Goal: Task Accomplishment & Management: Manage account settings

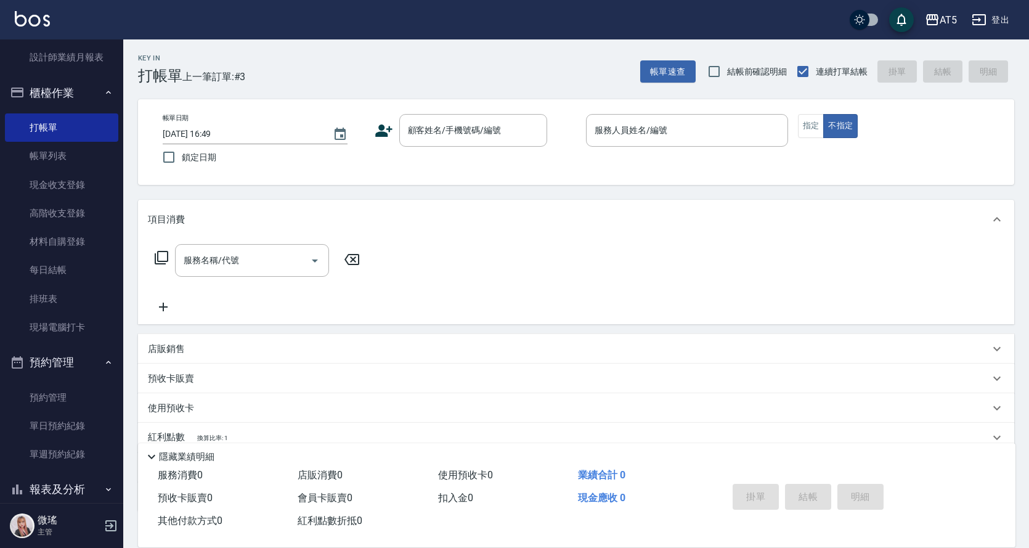
scroll to position [246, 0]
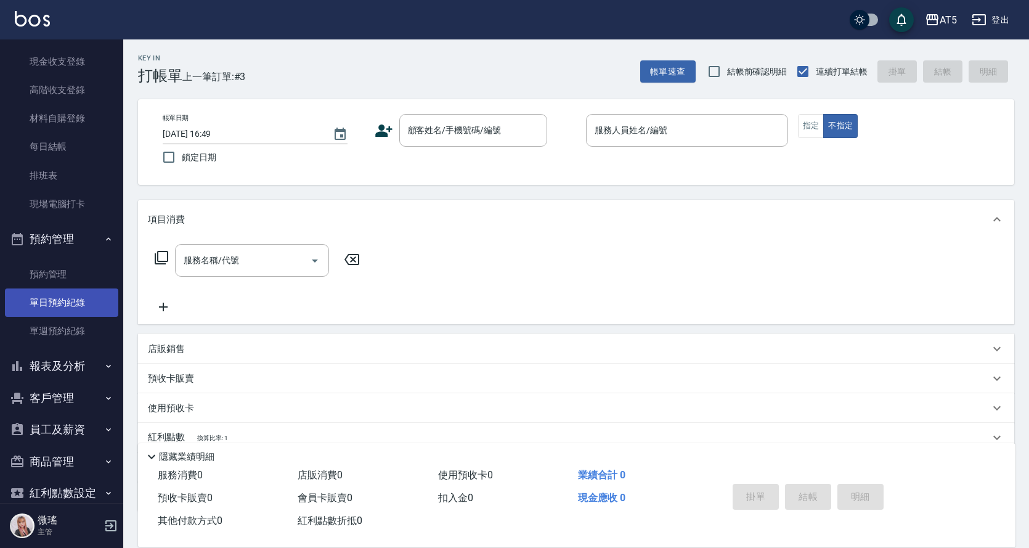
click at [36, 303] on link "單日預約紀錄" at bounding box center [61, 302] width 113 height 28
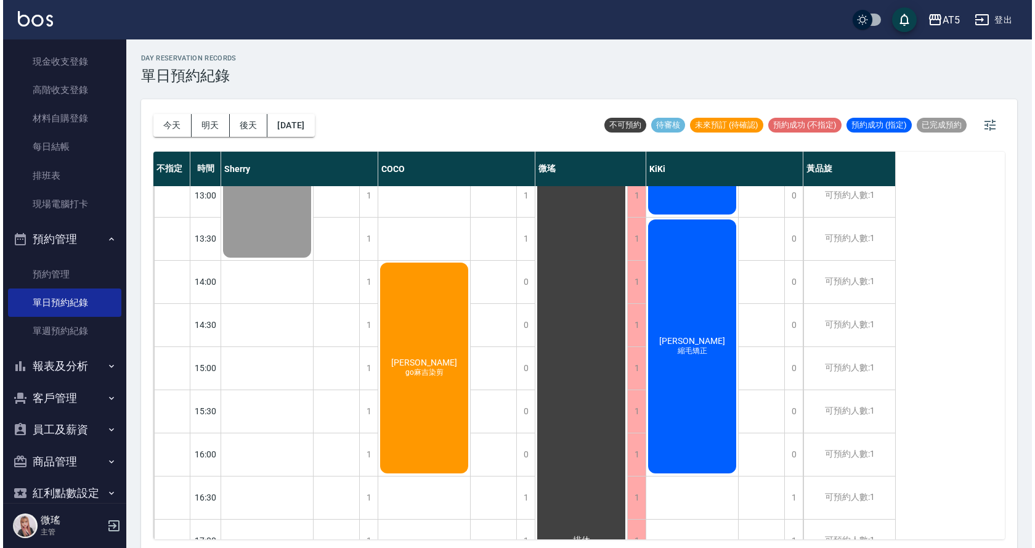
scroll to position [246, 0]
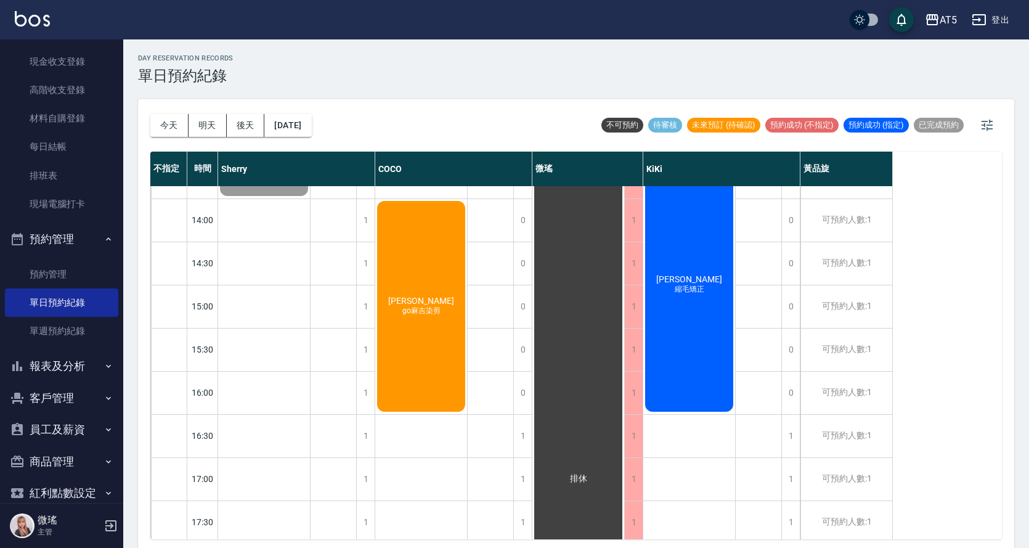
click at [676, 347] on div "蔡姿萱 縮毛矯正" at bounding box center [689, 284] width 92 height 257
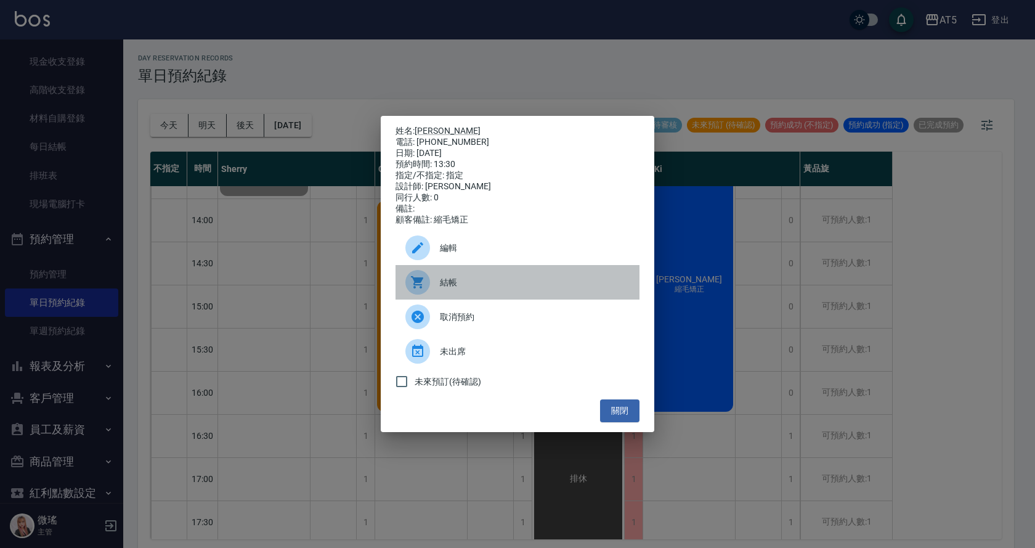
click at [486, 289] on span "結帳" at bounding box center [535, 282] width 190 height 13
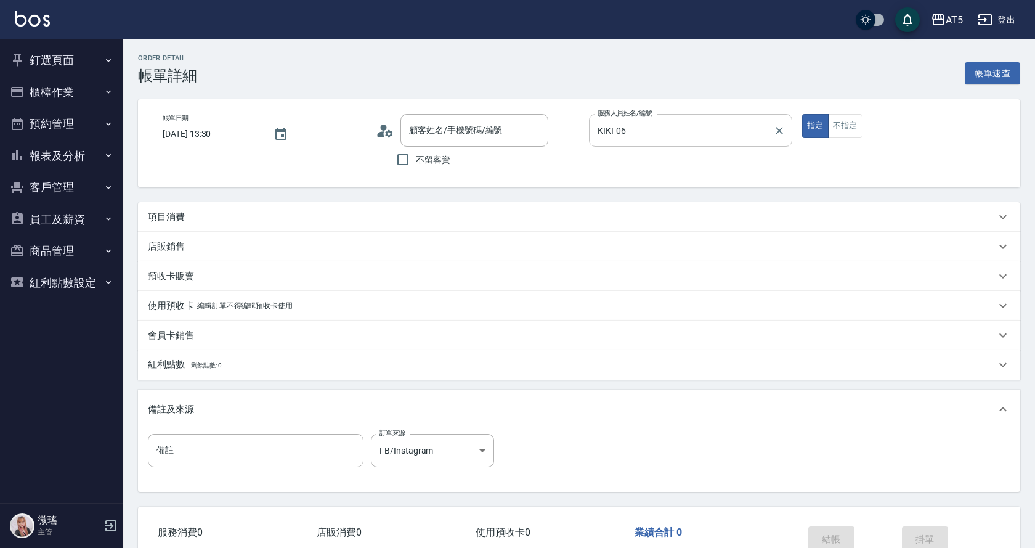
type input "[DATE] 13:30"
type input "KIKI-06"
click at [275, 215] on div "項目消費" at bounding box center [568, 217] width 841 height 13
type input "[PERSON_NAME]/0966723299/null"
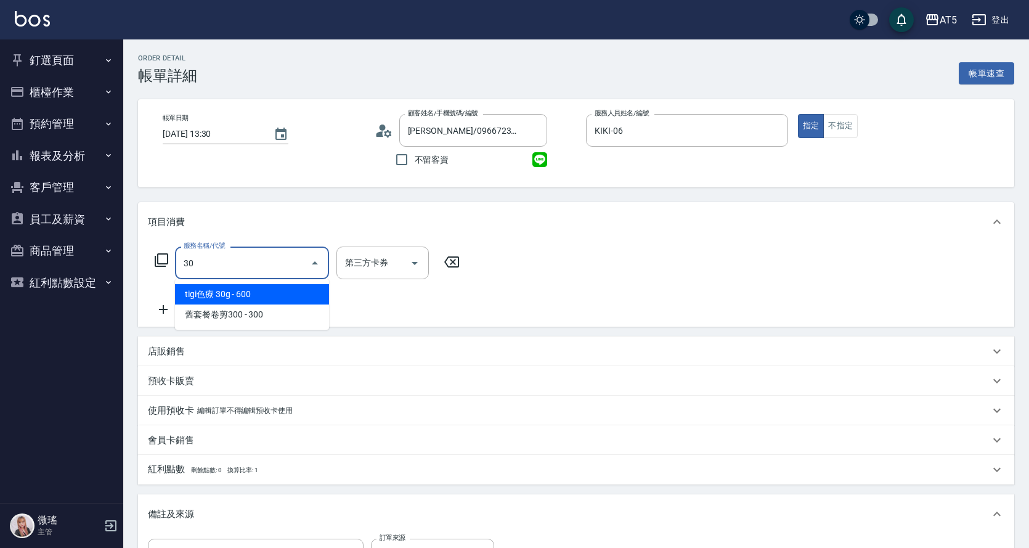
type input "301"
type input "150"
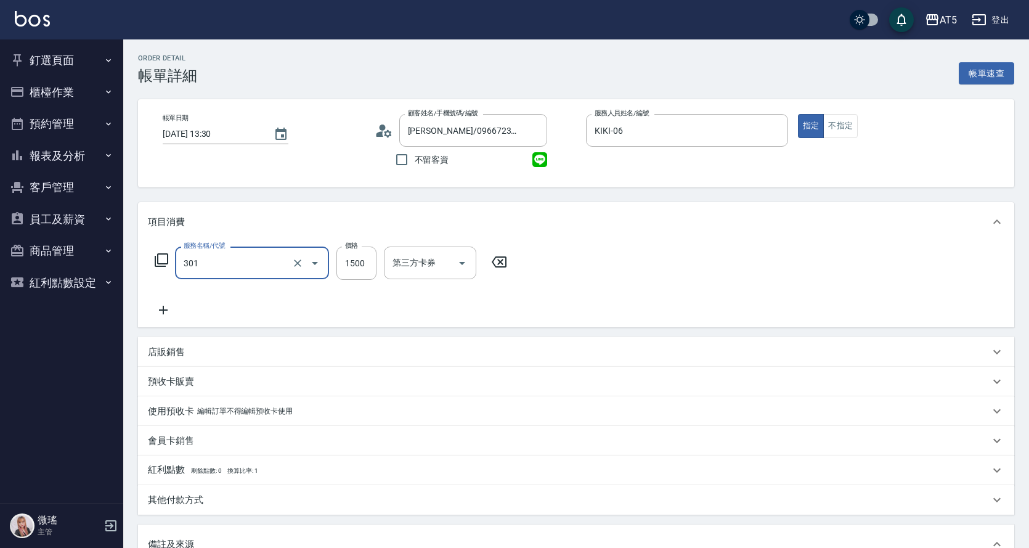
type input "燙髮(301)"
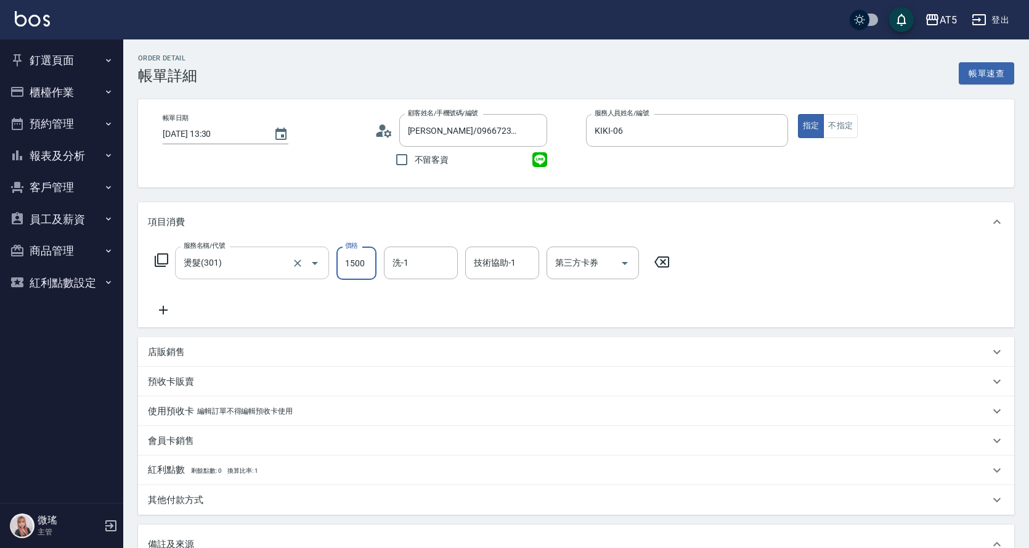
type input "0"
type input "18"
type input "10"
type input "188"
type input "180"
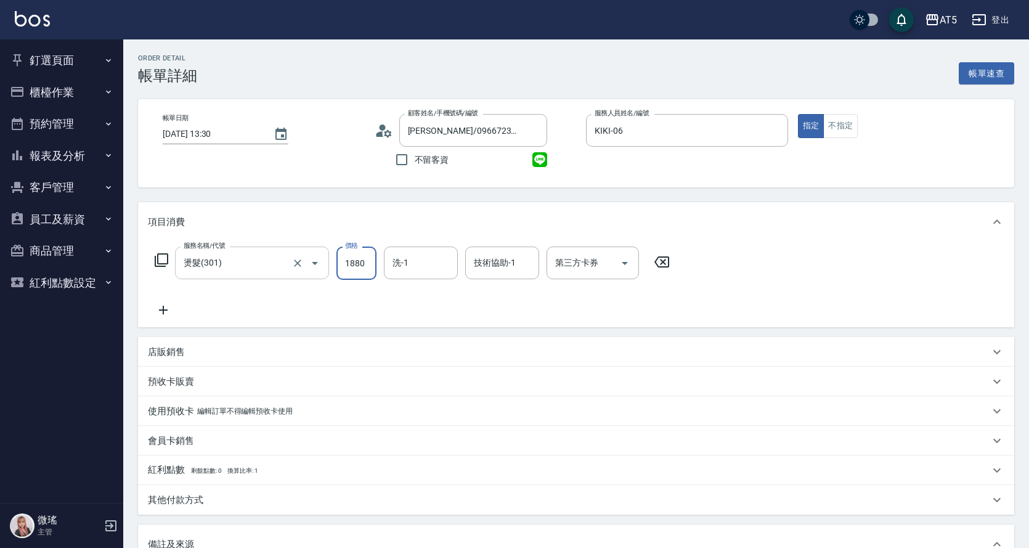
type input "1880"
click at [162, 314] on icon at bounding box center [163, 309] width 31 height 15
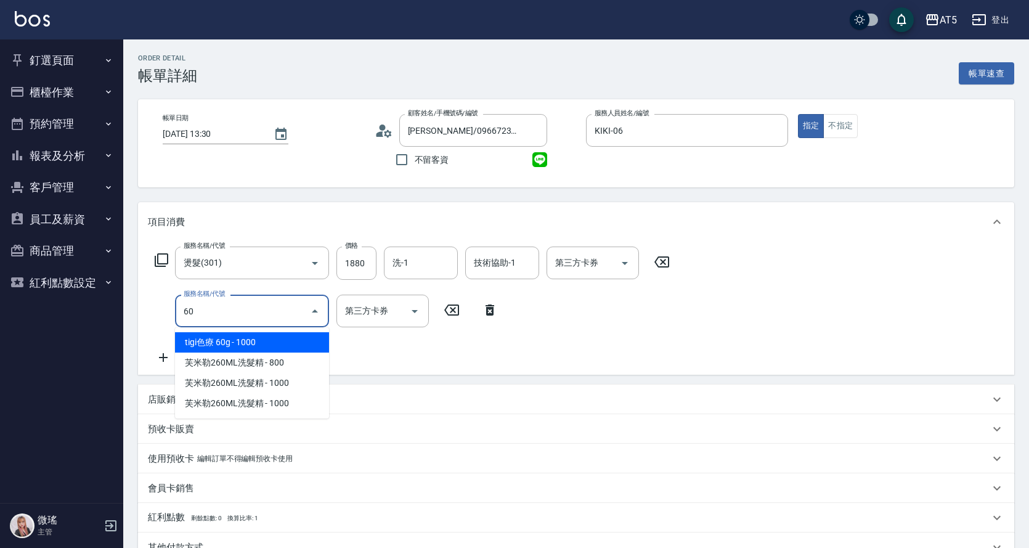
type input "601"
type input "210"
type input "自備護髮(601)"
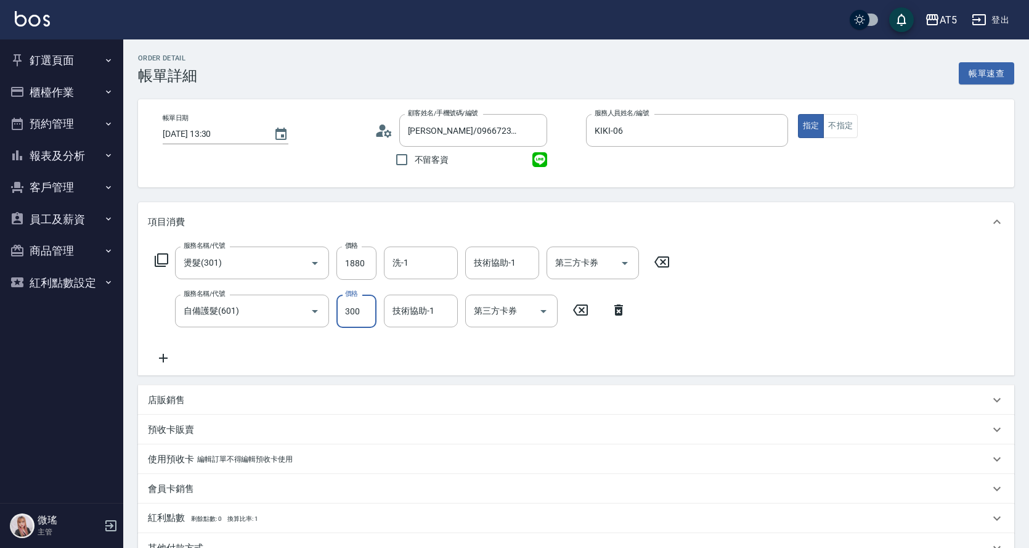
type input "180"
type input "10"
type input "190"
type input "100"
type input "280"
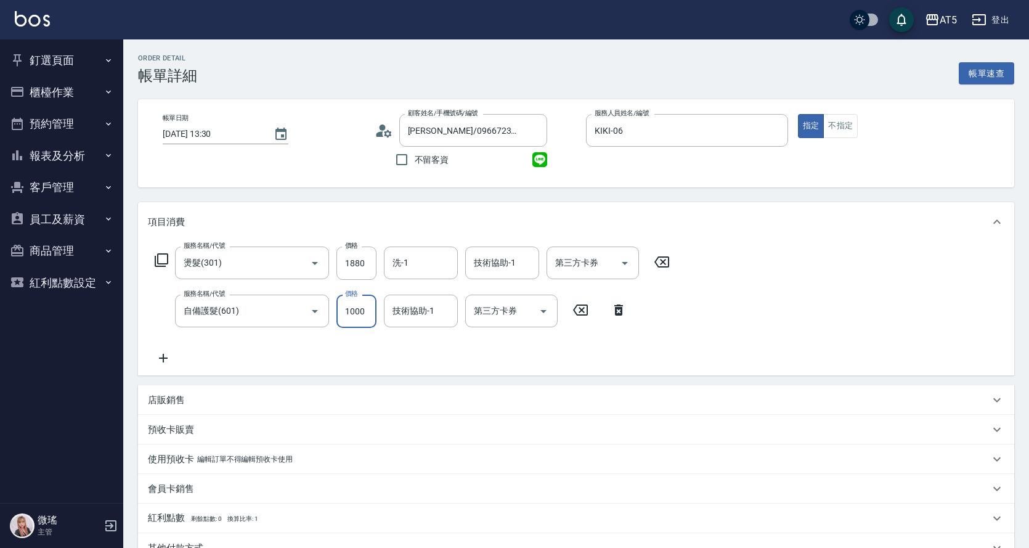
type input "1000"
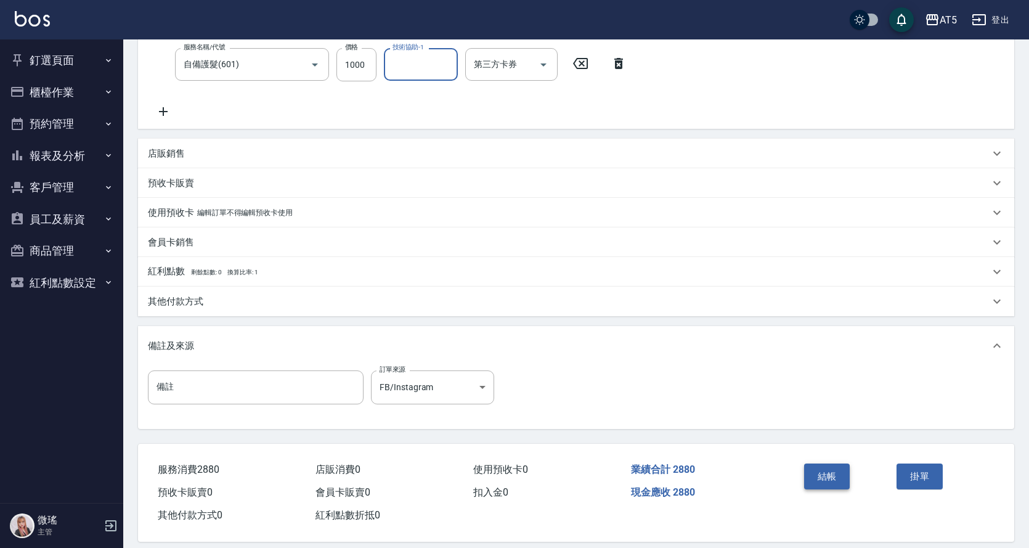
click at [816, 473] on button "結帳" at bounding box center [827, 476] width 46 height 26
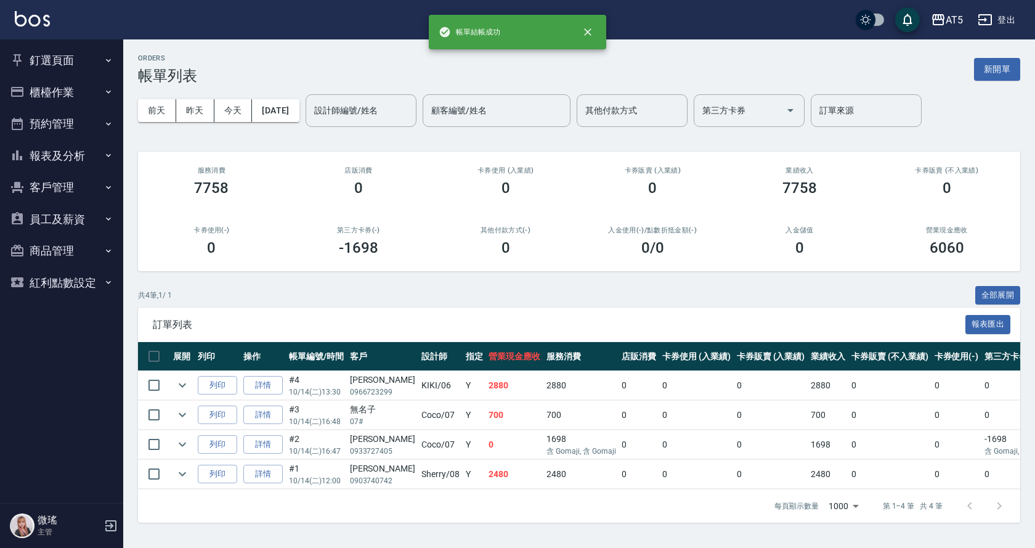
click at [52, 59] on button "釘選頁面" at bounding box center [61, 60] width 113 height 32
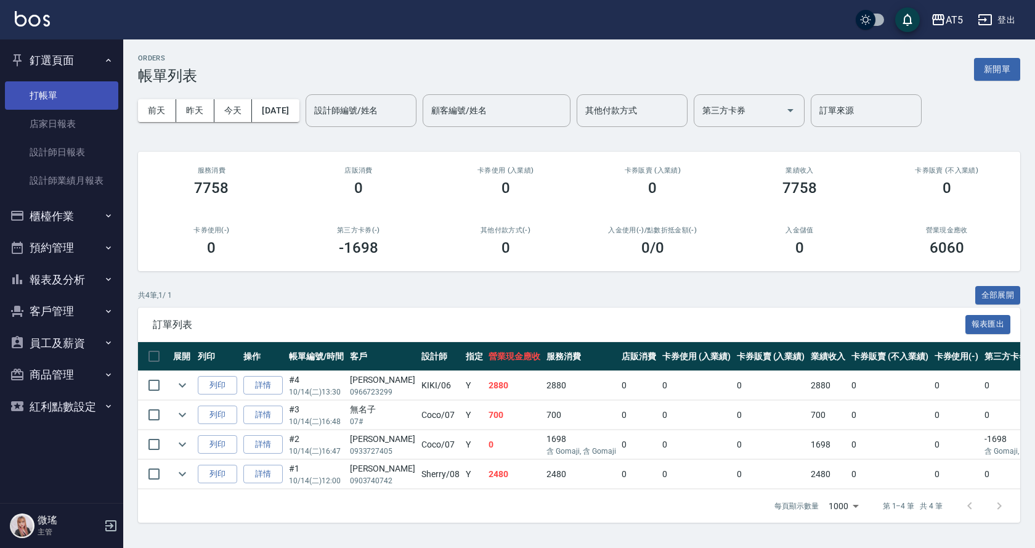
click at [60, 91] on link "打帳單" at bounding box center [61, 95] width 113 height 28
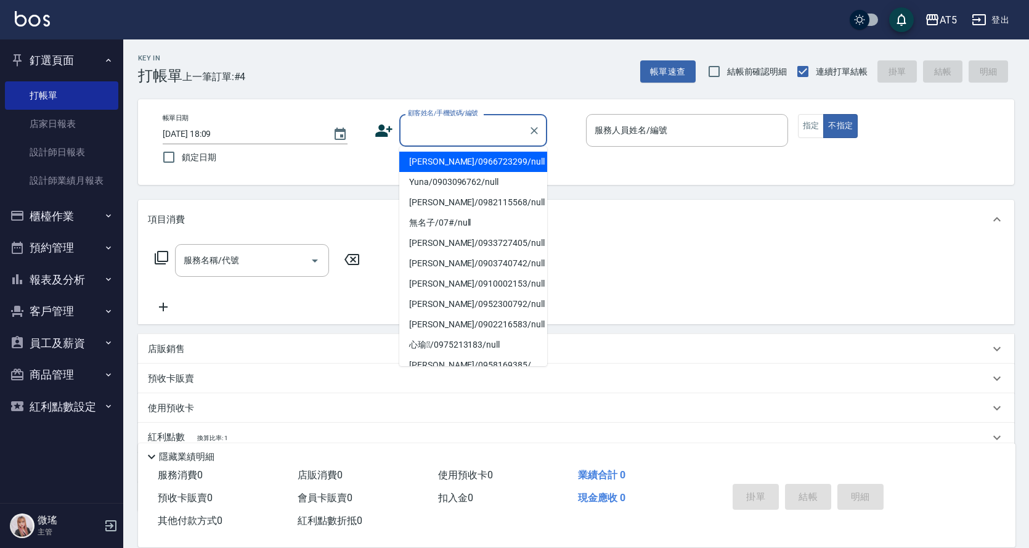
click at [474, 131] on input "顧客姓名/手機號碼/編號" at bounding box center [464, 131] width 118 height 22
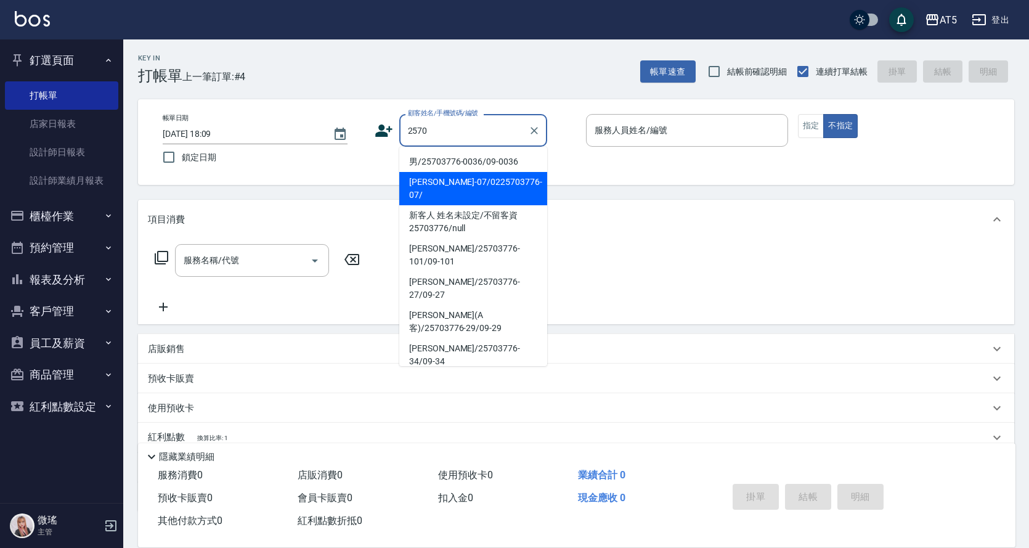
type input "2570"
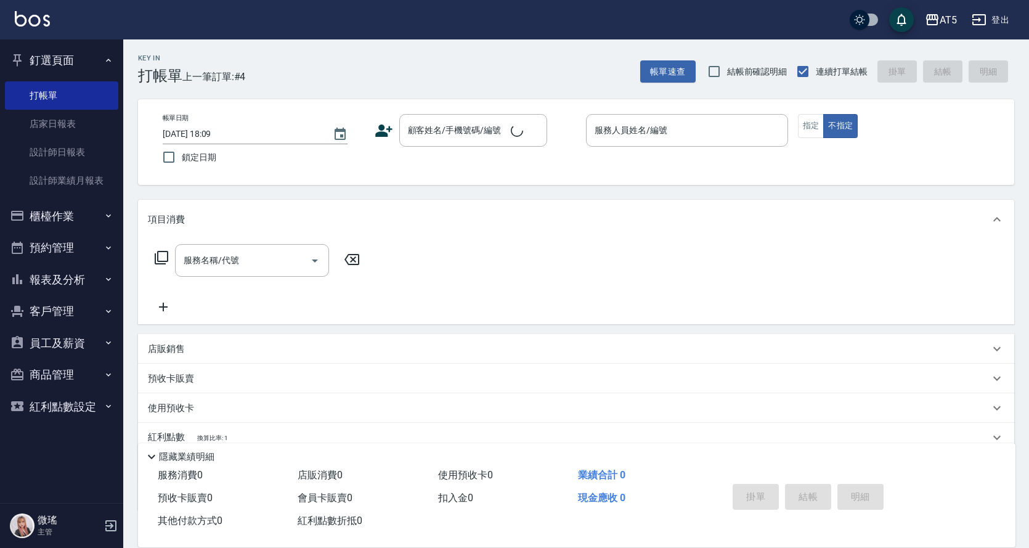
click at [442, 209] on div "項目消費" at bounding box center [576, 219] width 876 height 39
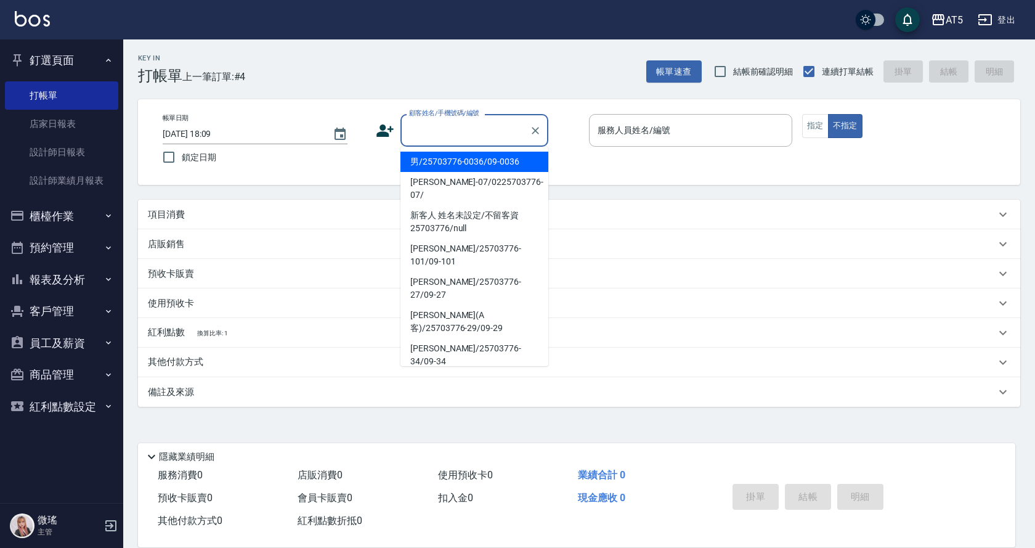
click at [440, 132] on input "顧客姓名/手機號碼/編號" at bounding box center [465, 131] width 118 height 22
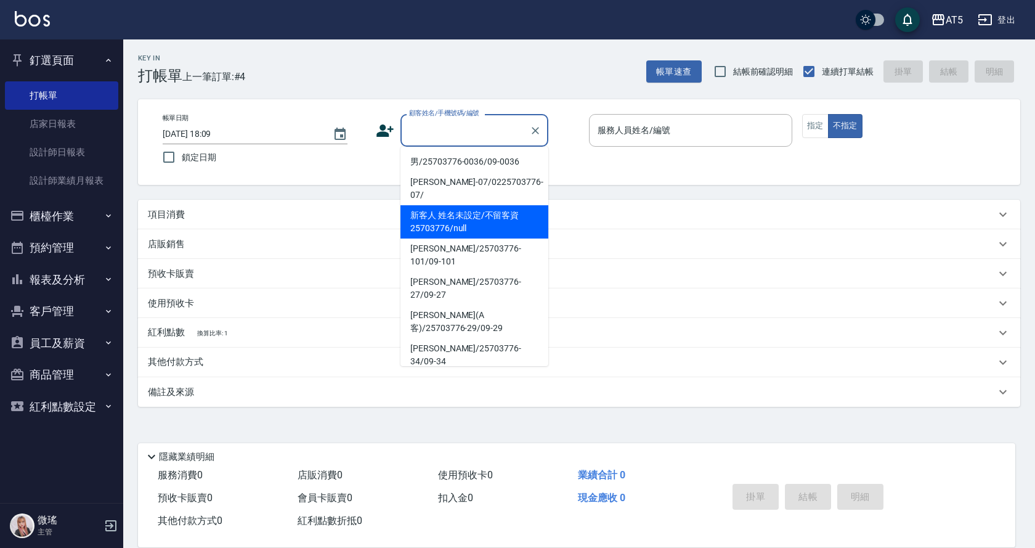
click at [463, 215] on li "新客人 姓名未設定/不留客資25703776/null" at bounding box center [474, 221] width 148 height 33
type input "新客人 姓名未設定/不留客資25703776/null"
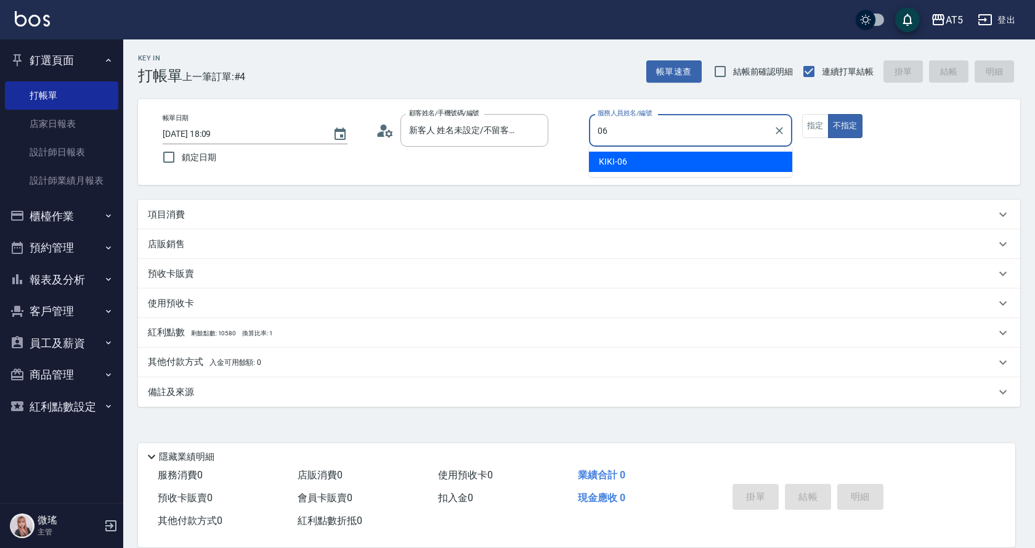
type input "KIKI-06"
type button "false"
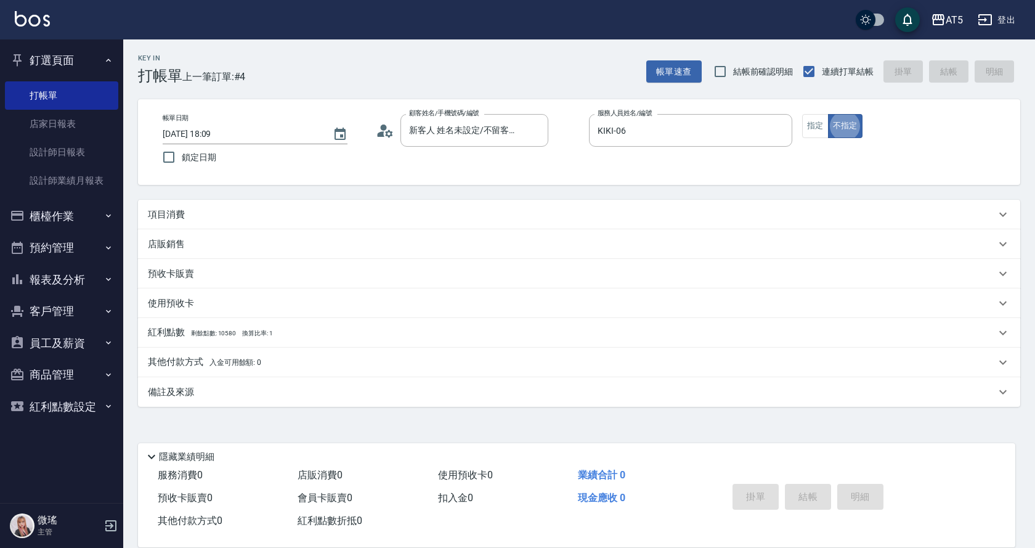
click at [828, 114] on button "不指定" at bounding box center [845, 126] width 34 height 24
click at [236, 206] on div "項目消費" at bounding box center [579, 215] width 882 height 30
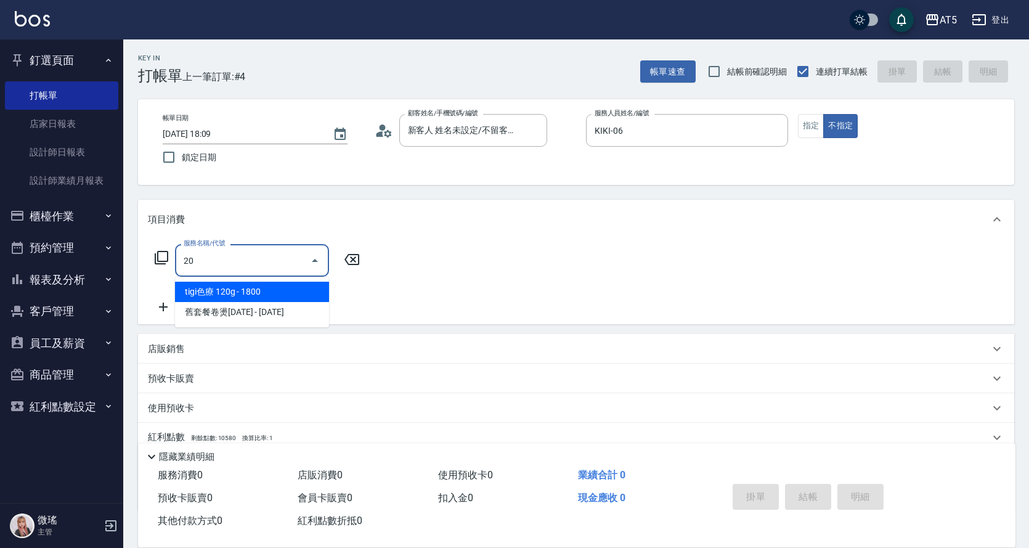
type input "201"
type input "30"
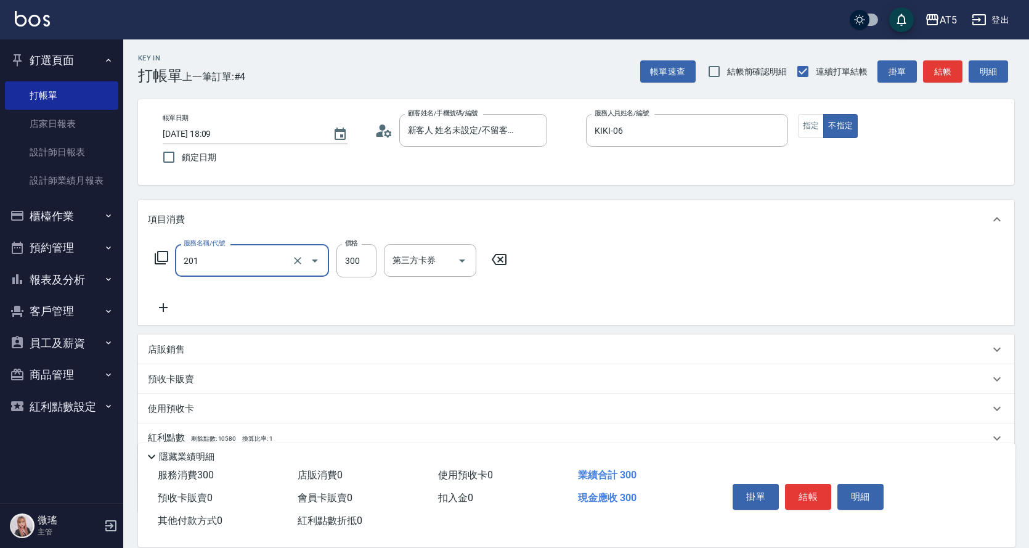
type input "洗髮(201)"
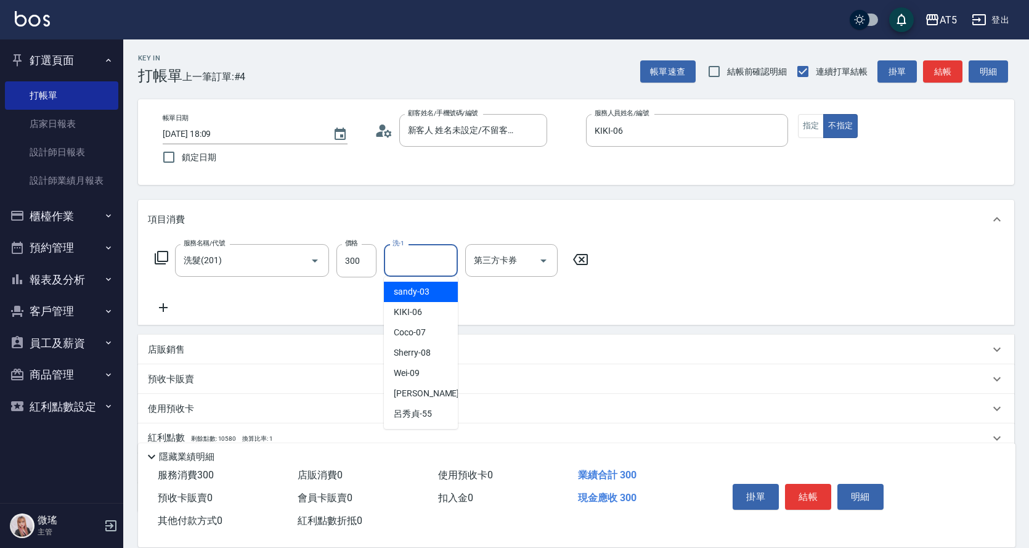
click at [421, 266] on input "洗-1" at bounding box center [420, 260] width 63 height 22
type input "sandy-03"
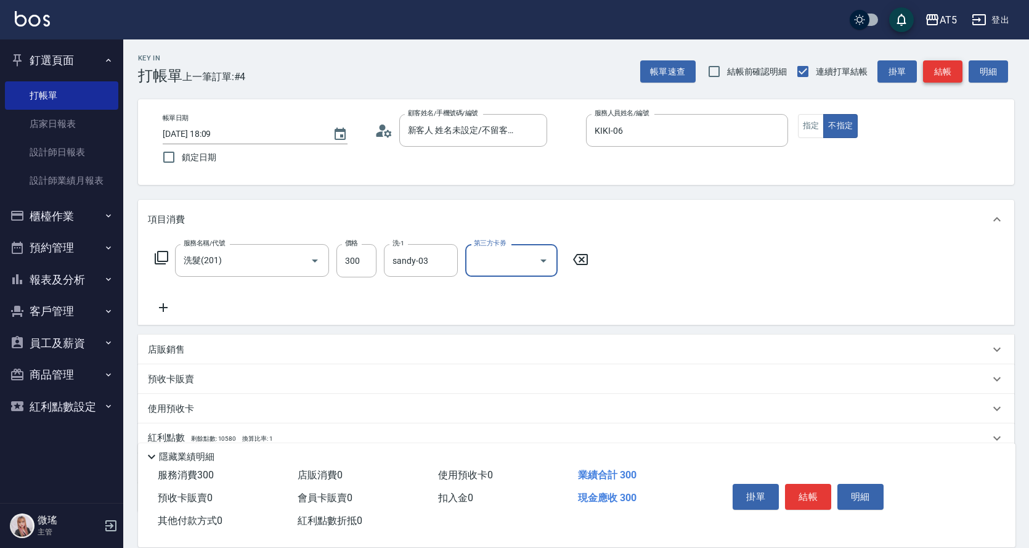
click at [945, 62] on button "結帳" at bounding box center [942, 71] width 39 height 23
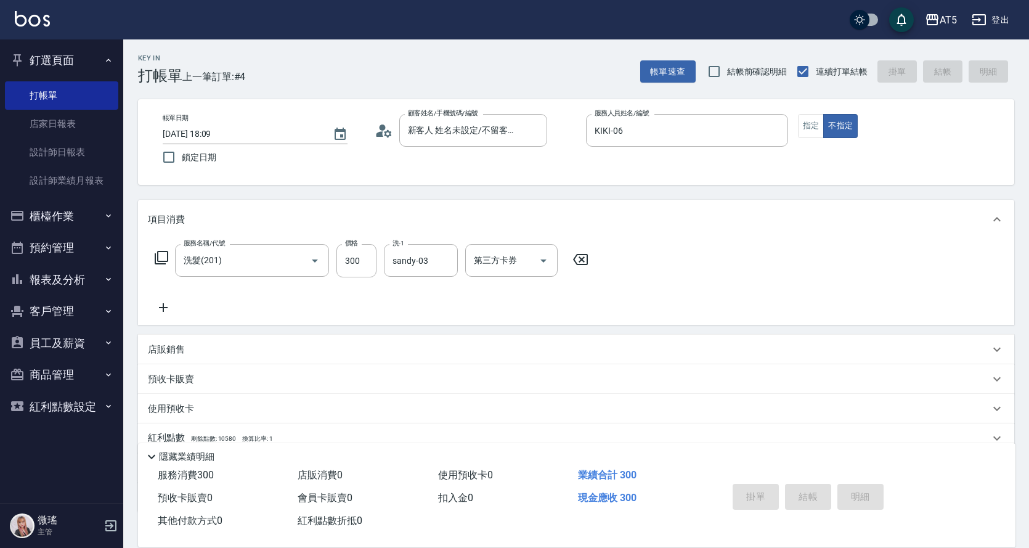
type input "[DATE] 18:10"
type input "0"
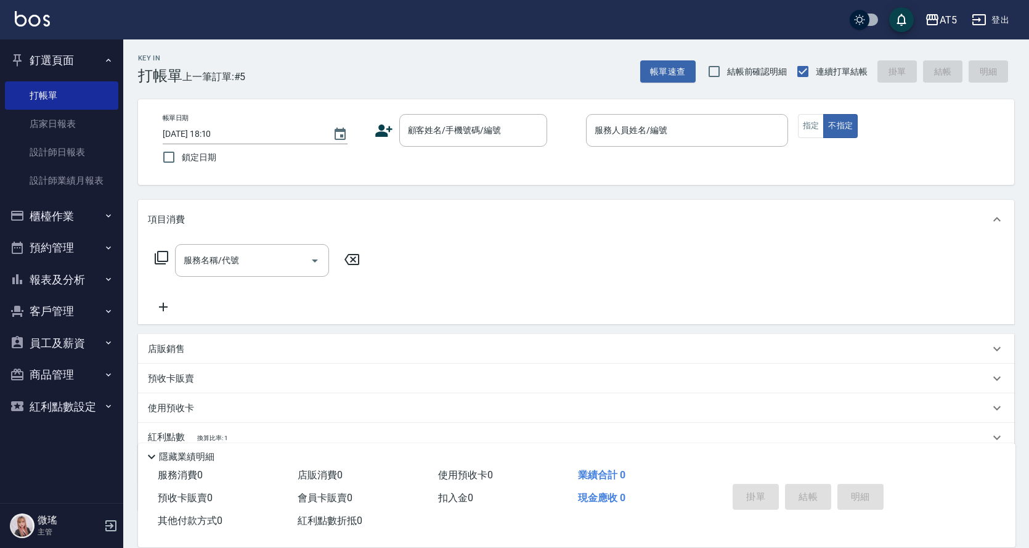
drag, startPoint x: 930, startPoint y: 60, endPoint x: 931, endPoint y: 73, distance: 13.1
click at [931, 73] on div "帳單速查 結帳前確認明細 連續打單結帳 掛單 結帳 明細" at bounding box center [827, 72] width 374 height 26
click at [41, 118] on link "店家日報表" at bounding box center [61, 124] width 113 height 28
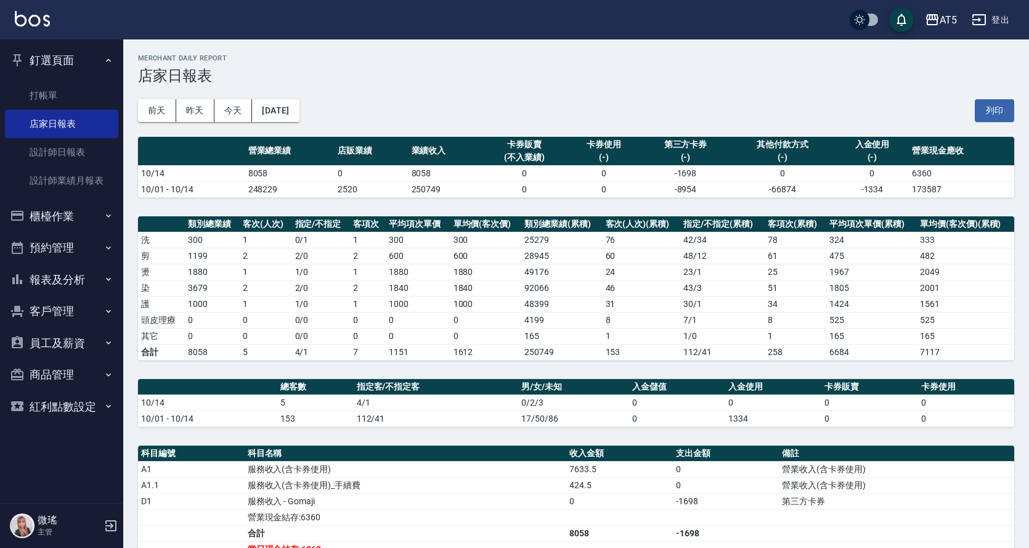
scroll to position [235, 0]
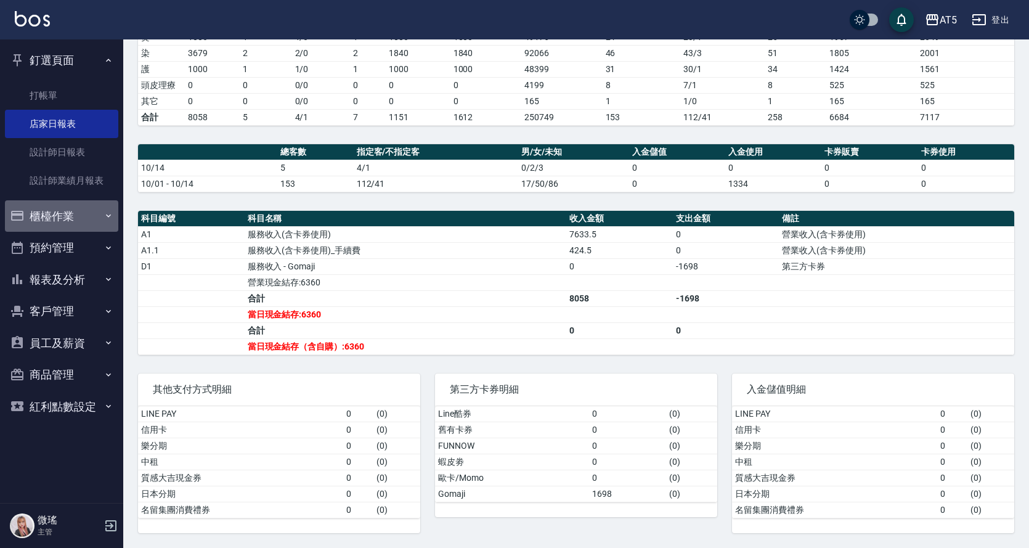
click at [57, 223] on button "櫃檯作業" at bounding box center [61, 216] width 113 height 32
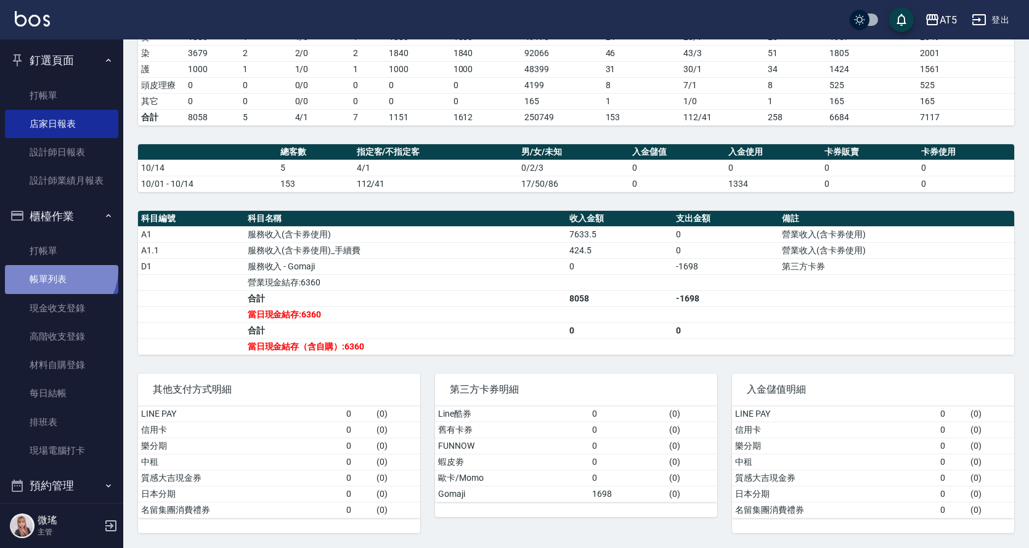
click at [58, 269] on link "帳單列表" at bounding box center [61, 279] width 113 height 28
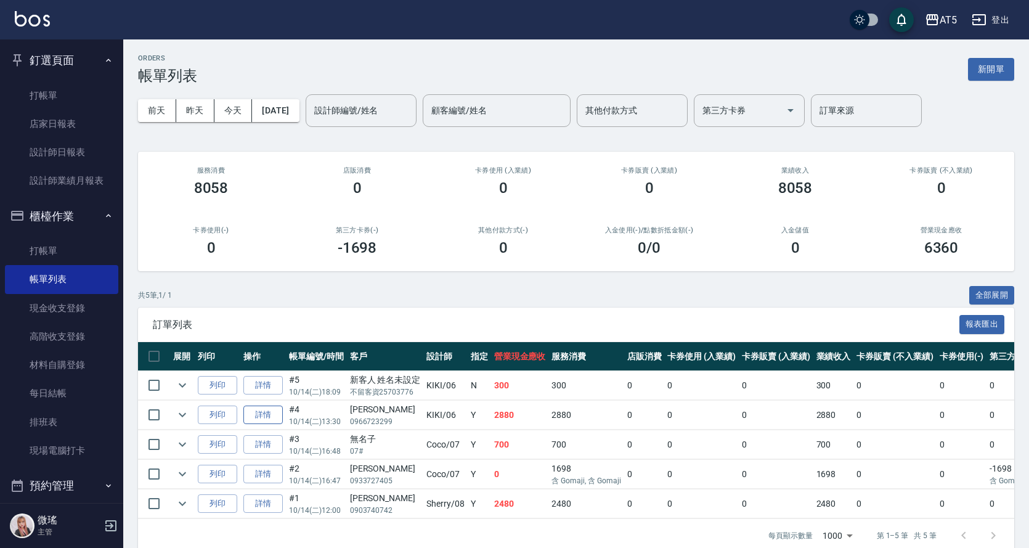
click at [271, 413] on link "詳情" at bounding box center [262, 414] width 39 height 19
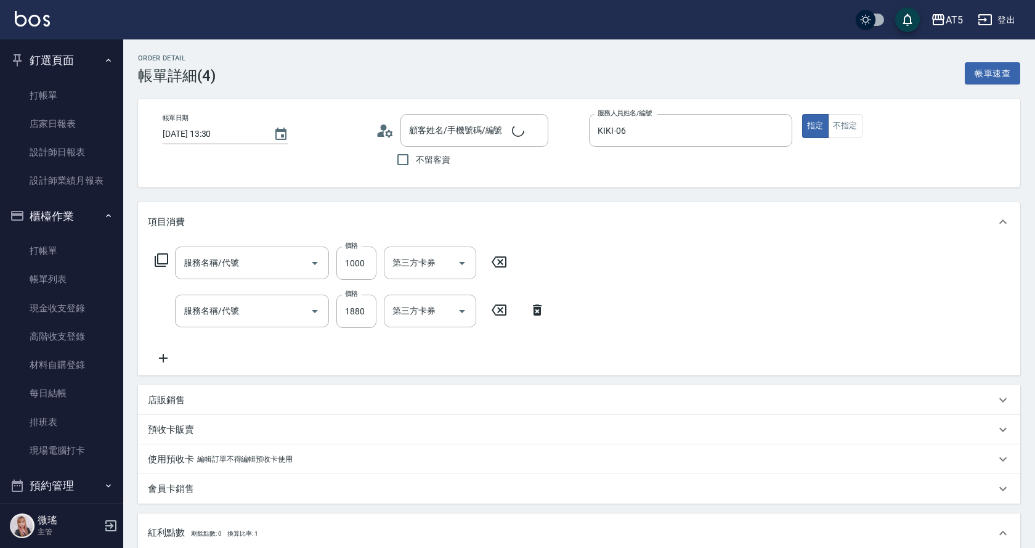
type input "[DATE] 13:30"
type input "KIKI-06"
type input "280"
type input "FB/Instagram"
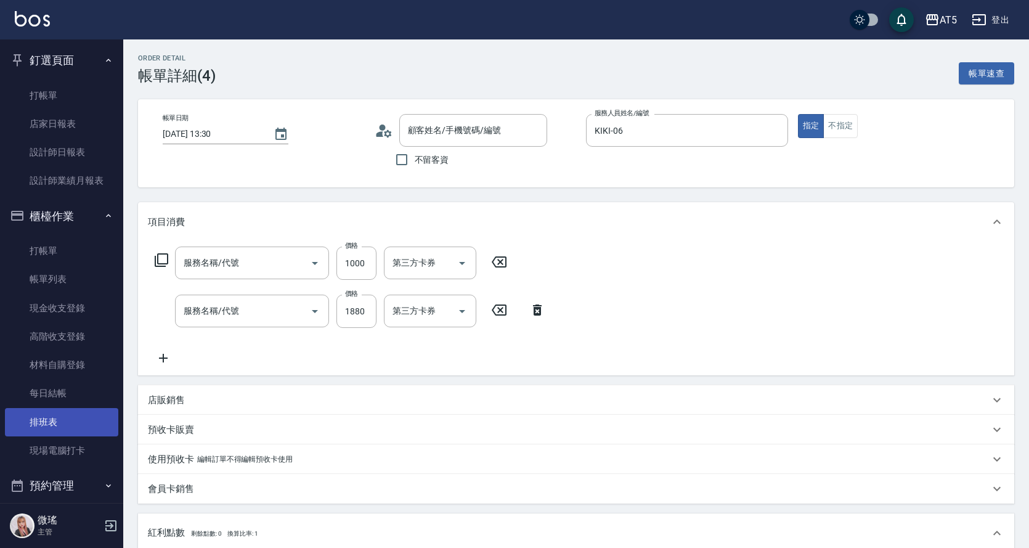
type input "[PERSON_NAME]/0966723299/null"
type input "自備護髮(601)"
type input "燙髮(301)"
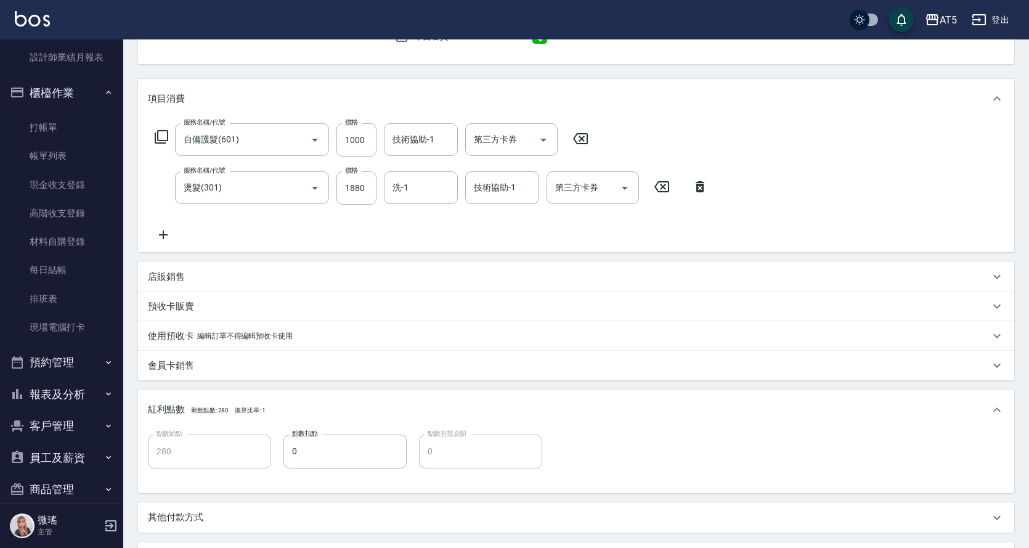
scroll to position [185, 0]
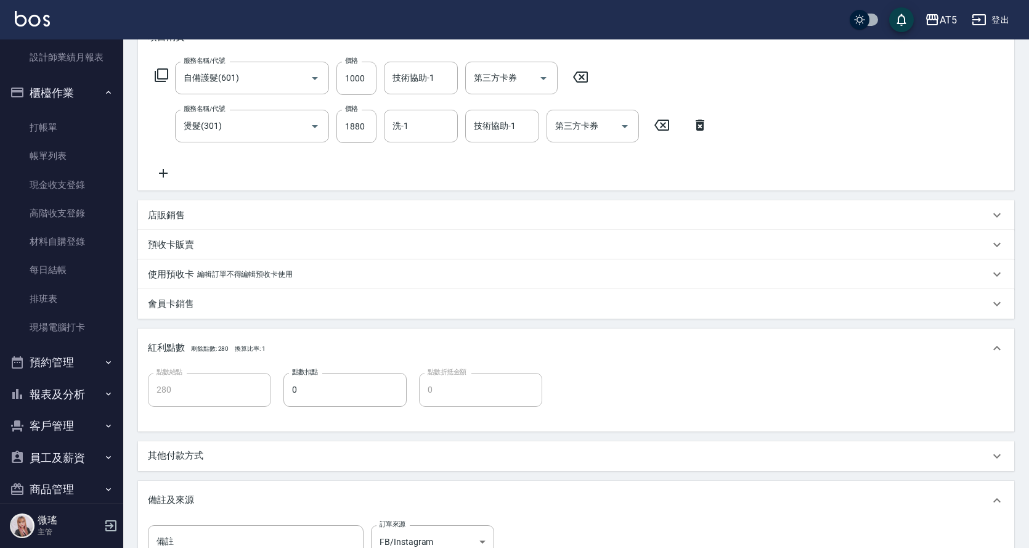
click at [181, 463] on div "其他付款方式" at bounding box center [576, 456] width 876 height 30
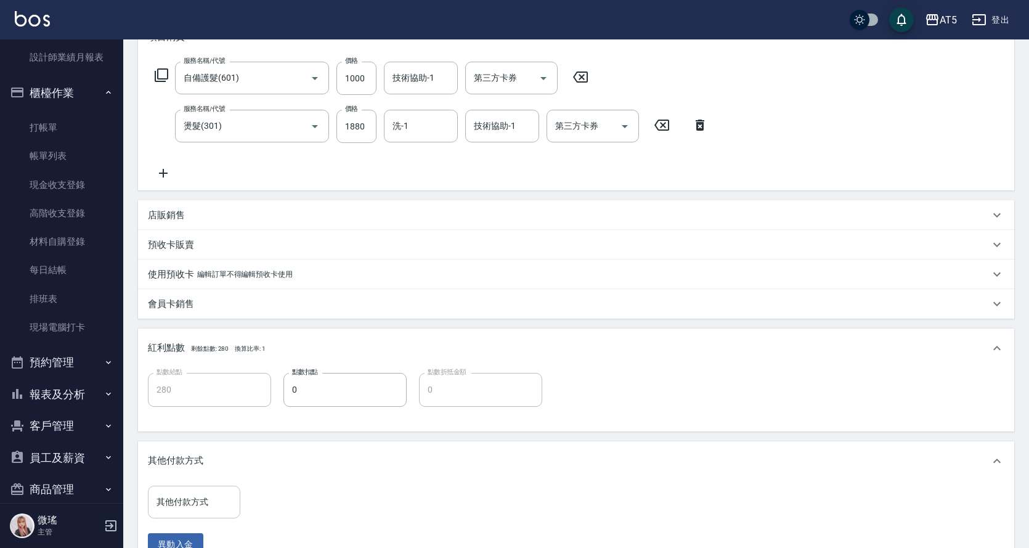
click at [170, 502] on input "其他付款方式" at bounding box center [193, 502] width 81 height 22
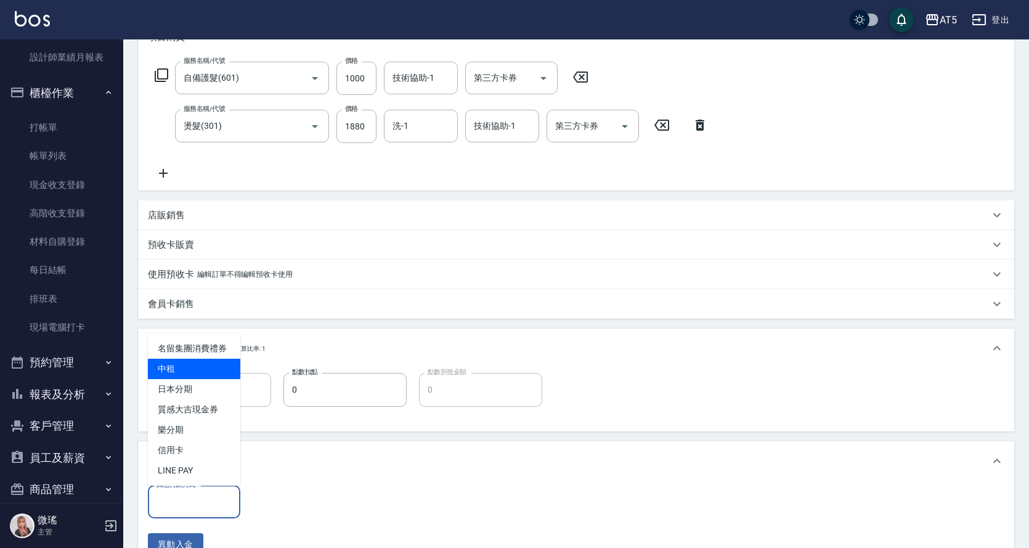
click at [197, 368] on span "中租" at bounding box center [194, 369] width 92 height 20
type input "中租"
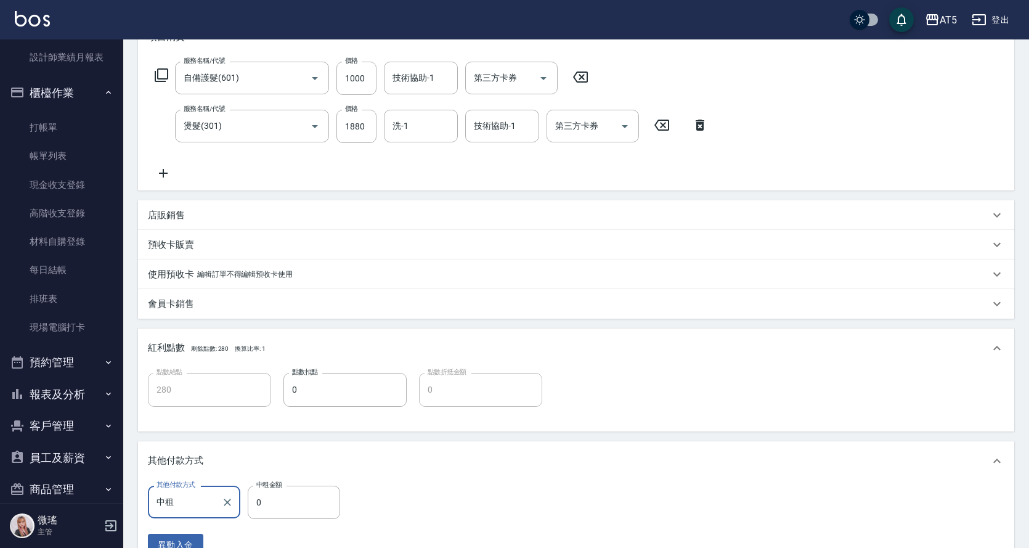
click at [281, 487] on div "中租金額 0 中租金額" at bounding box center [294, 501] width 92 height 33
type input "28"
type input "250"
type input "288"
type input "0"
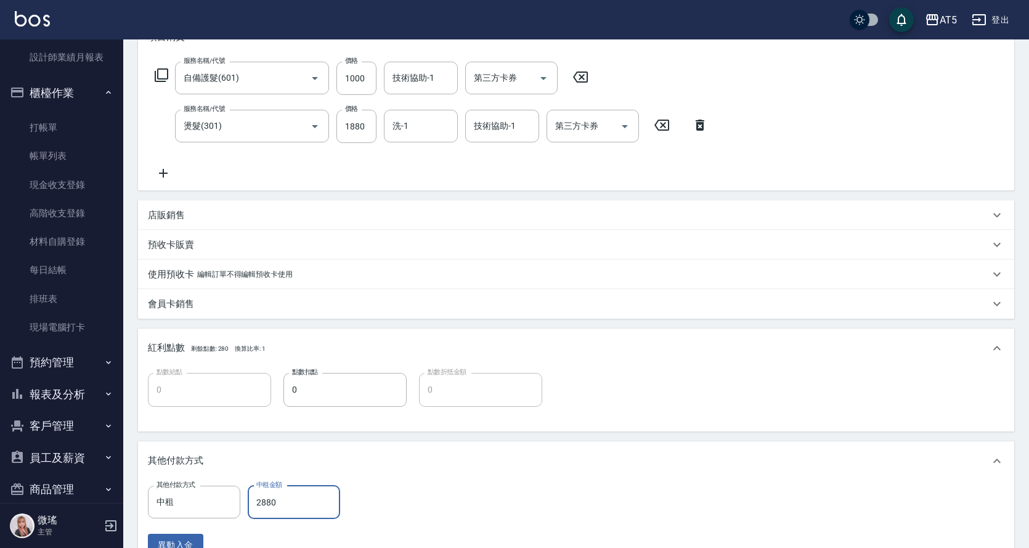
type input "2880"
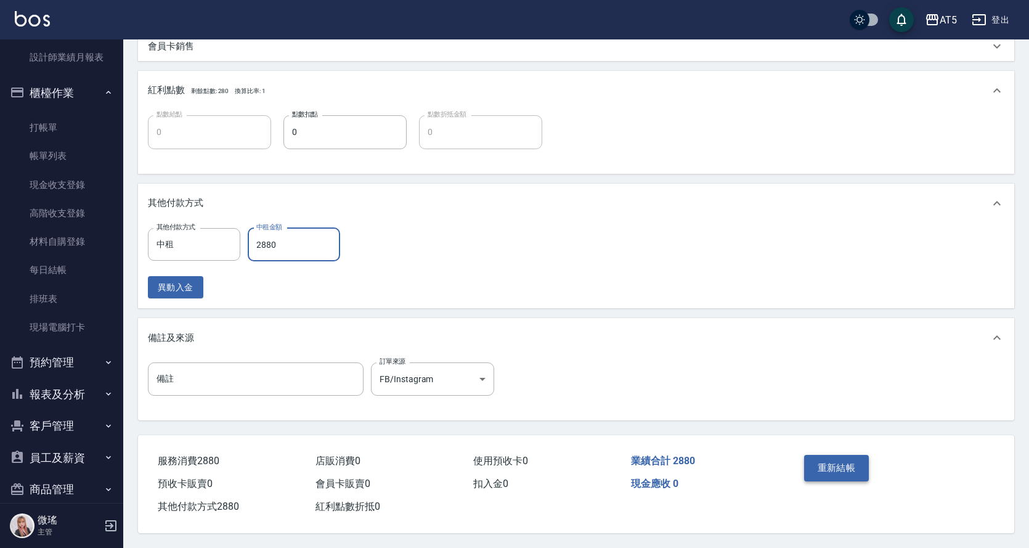
click at [859, 455] on button "重新結帳" at bounding box center [836, 468] width 65 height 26
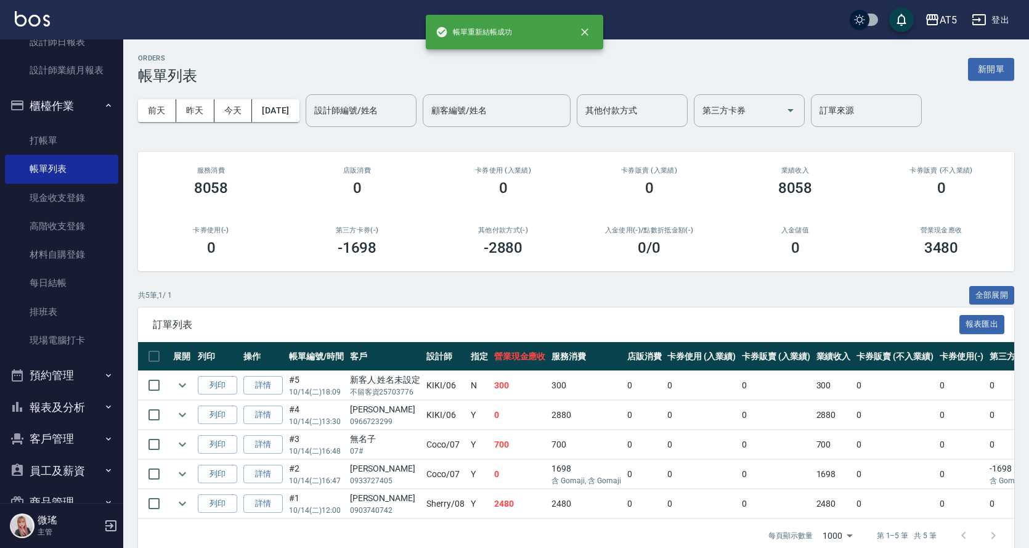
scroll to position [49, 0]
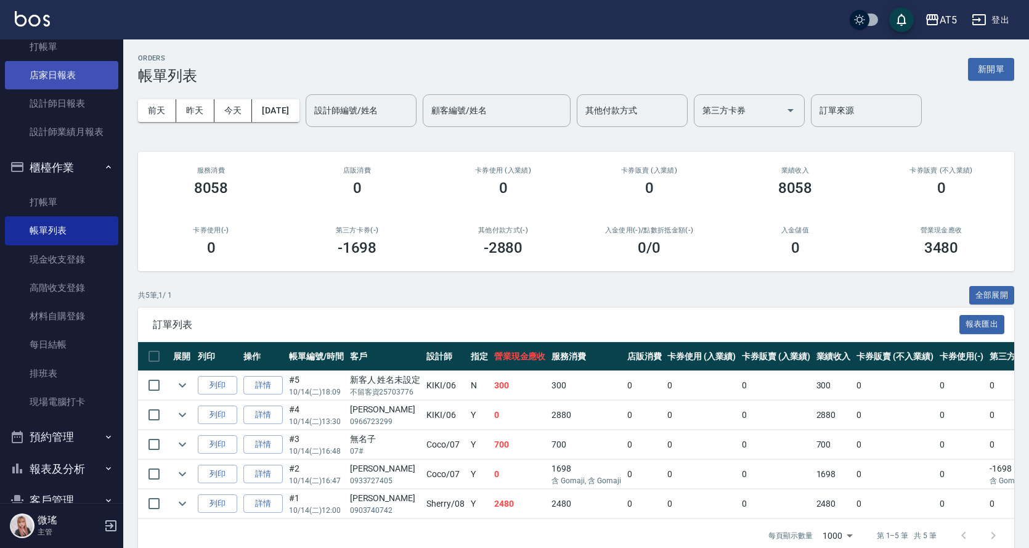
click at [60, 76] on link "店家日報表" at bounding box center [61, 75] width 113 height 28
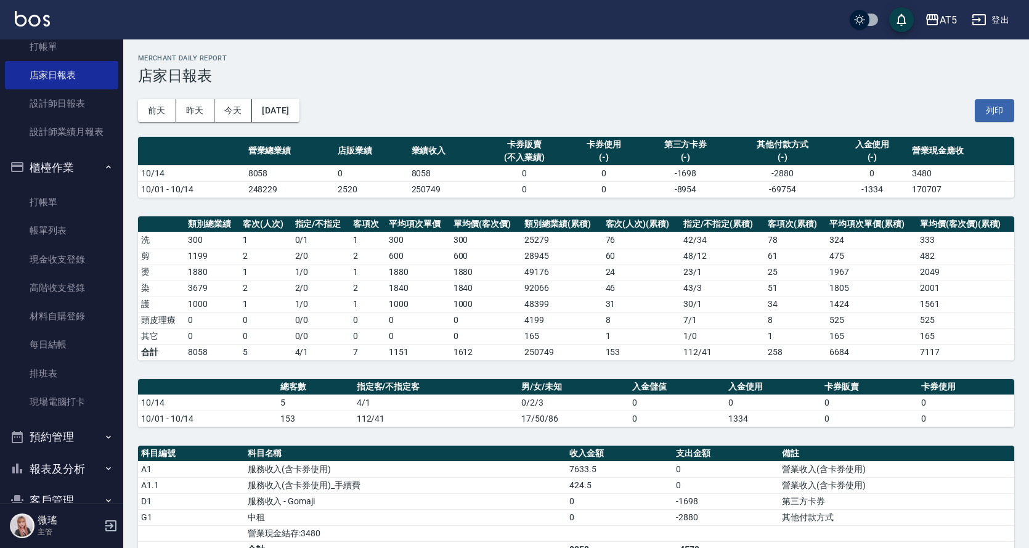
scroll to position [251, 0]
